Goal: Task Accomplishment & Management: Manage account settings

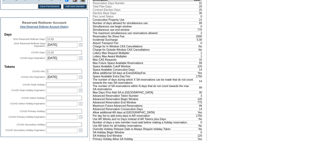
scroll to position [229, 0]
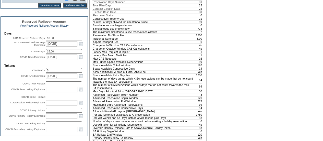
click at [61, 54] on input "15.00" at bounding box center [64, 51] width 36 height 5
click at [55, 72] on input "5" at bounding box center [64, 70] width 36 height 5
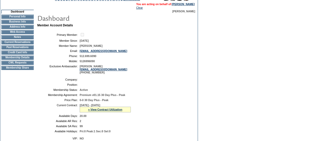
scroll to position [39, 0]
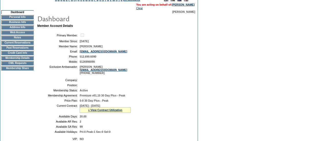
click at [20, 59] on td "Membership Details" at bounding box center [17, 58] width 32 height 4
